Goal: Information Seeking & Learning: Learn about a topic

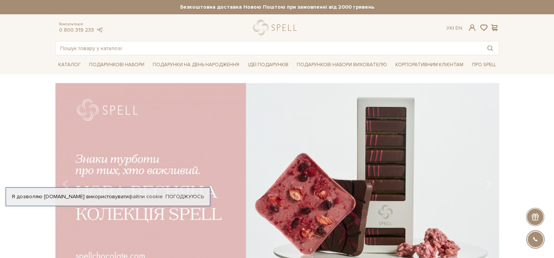
click at [507, 141] on div "slide 3 of 4" at bounding box center [277, 178] width 554 height 191
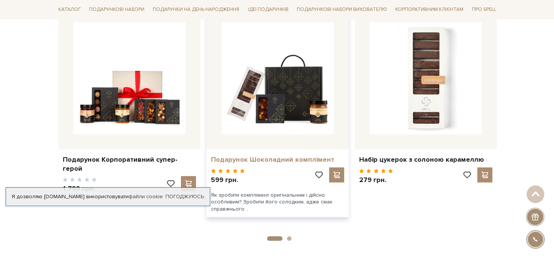
scroll to position [338, 0]
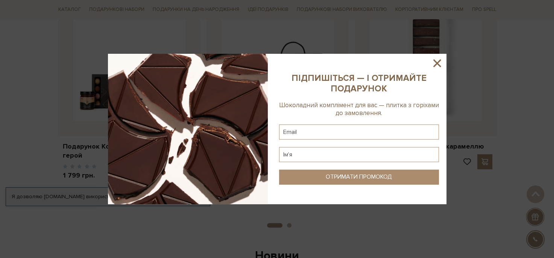
click at [439, 59] on icon at bounding box center [436, 63] width 13 height 13
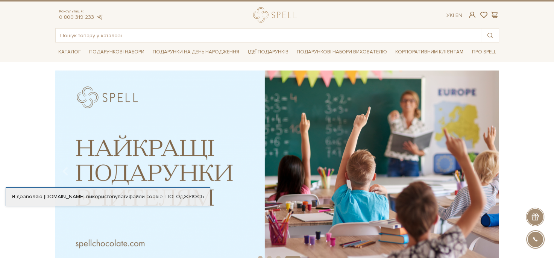
scroll to position [0, 0]
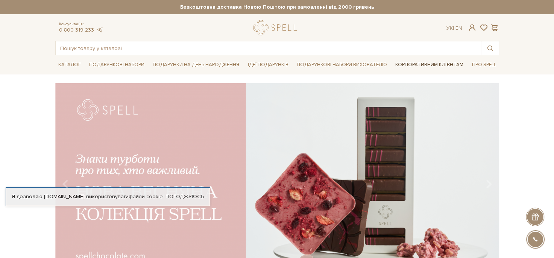
click at [431, 65] on link "Корпоративним клієнтам" at bounding box center [429, 64] width 74 height 13
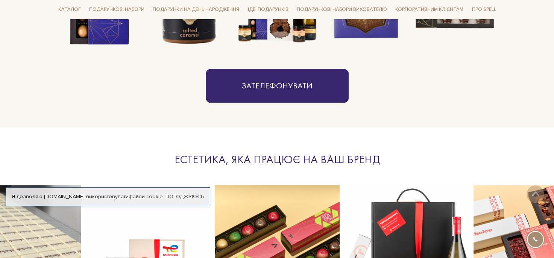
scroll to position [827, 0]
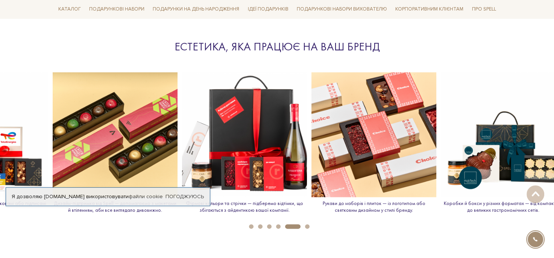
drag, startPoint x: 466, startPoint y: 145, endPoint x: 280, endPoint y: 156, distance: 186.3
click at [280, 156] on img at bounding box center [244, 134] width 125 height 125
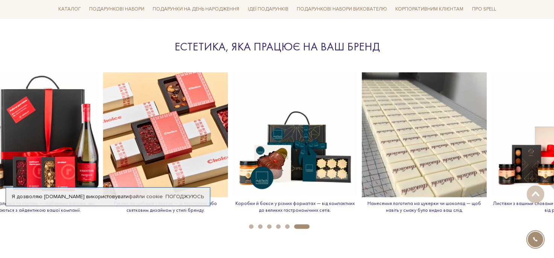
drag, startPoint x: 415, startPoint y: 134, endPoint x: 174, endPoint y: 141, distance: 241.0
click at [174, 141] on img at bounding box center [165, 134] width 125 height 125
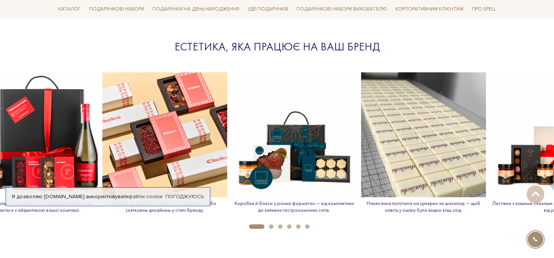
drag, startPoint x: 382, startPoint y: 130, endPoint x: 163, endPoint y: 133, distance: 219.5
click at [232, 133] on img at bounding box center [294, 134] width 125 height 125
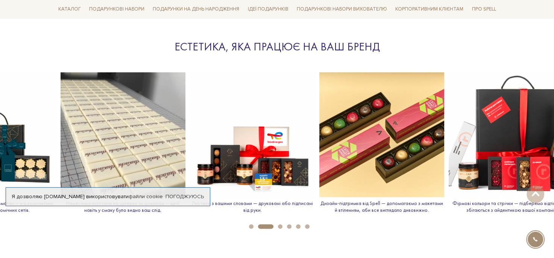
drag, startPoint x: 392, startPoint y: 127, endPoint x: 83, endPoint y: 157, distance: 310.4
click at [88, 157] on img at bounding box center [123, 134] width 125 height 125
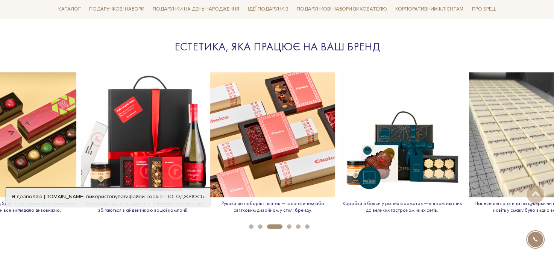
drag, startPoint x: 119, startPoint y: 149, endPoint x: 373, endPoint y: 146, distance: 254.1
click at [373, 146] on img at bounding box center [401, 134] width 125 height 125
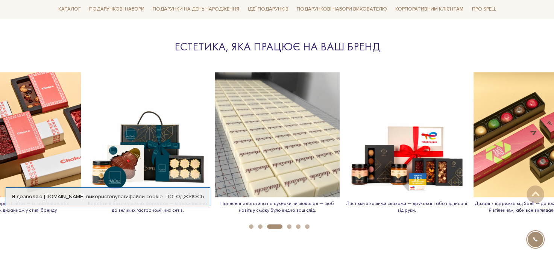
drag, startPoint x: 475, startPoint y: 161, endPoint x: 104, endPoint y: 198, distance: 373.5
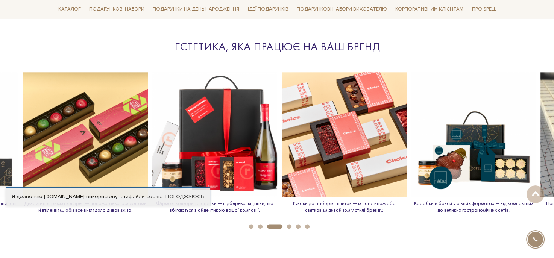
drag, startPoint x: 225, startPoint y: 168, endPoint x: 562, endPoint y: 167, distance: 337.5
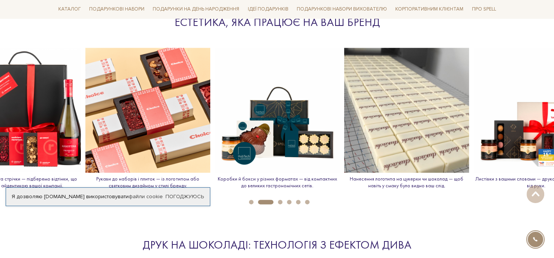
scroll to position [864, 0]
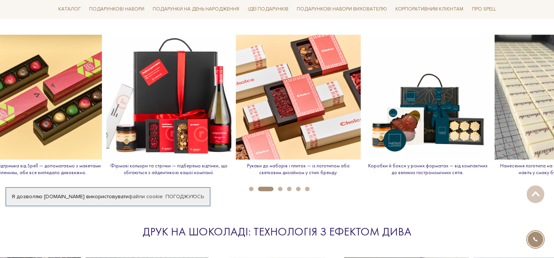
drag, startPoint x: 72, startPoint y: 127, endPoint x: 222, endPoint y: 154, distance: 152.7
click at [222, 154] on img at bounding box center [168, 97] width 125 height 125
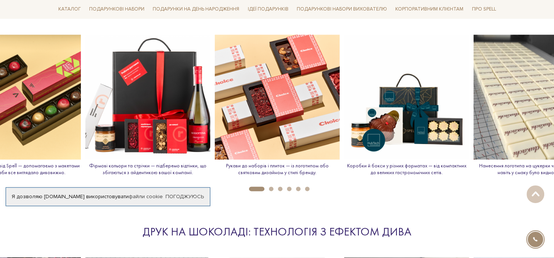
click at [409, 105] on img at bounding box center [406, 97] width 125 height 125
click at [409, 112] on img at bounding box center [406, 97] width 125 height 125
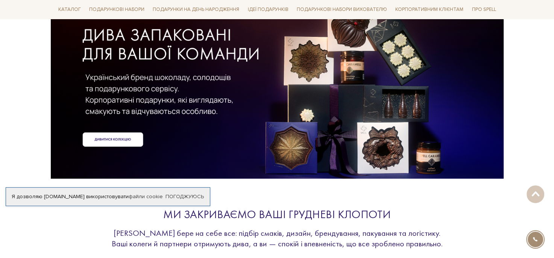
scroll to position [0, 0]
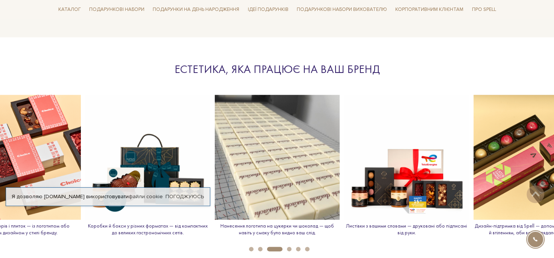
scroll to position [827, 0]
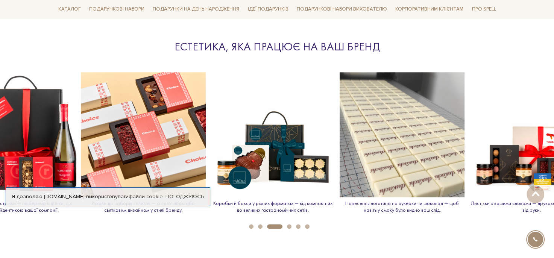
drag, startPoint x: 260, startPoint y: 137, endPoint x: 463, endPoint y: 137, distance: 203.3
click at [462, 137] on img at bounding box center [401, 134] width 125 height 125
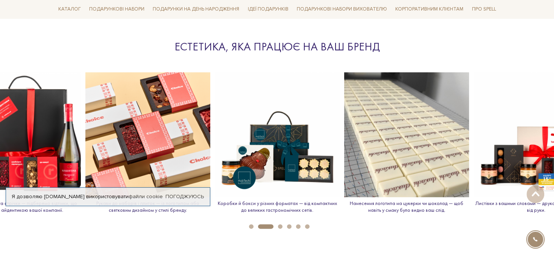
click at [278, 224] on button "3" at bounding box center [280, 226] width 5 height 5
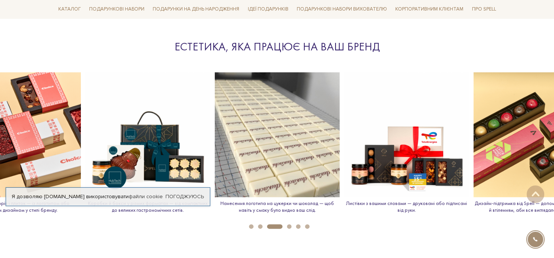
click at [288, 225] on button "4" at bounding box center [289, 226] width 5 height 5
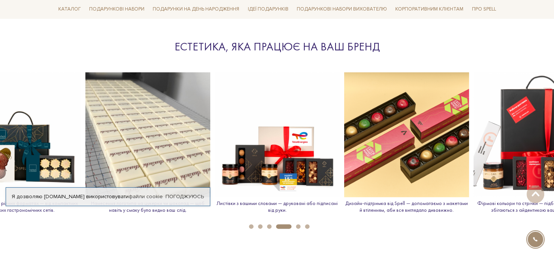
click at [299, 226] on button "5" at bounding box center [298, 226] width 5 height 5
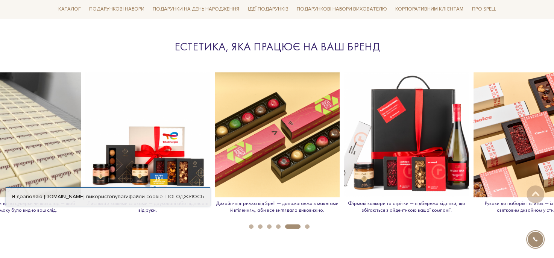
click at [308, 226] on button "6" at bounding box center [307, 226] width 5 height 5
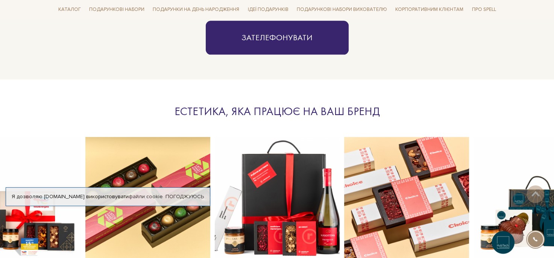
scroll to position [752, 0]
